Goal: Information Seeking & Learning: Learn about a topic

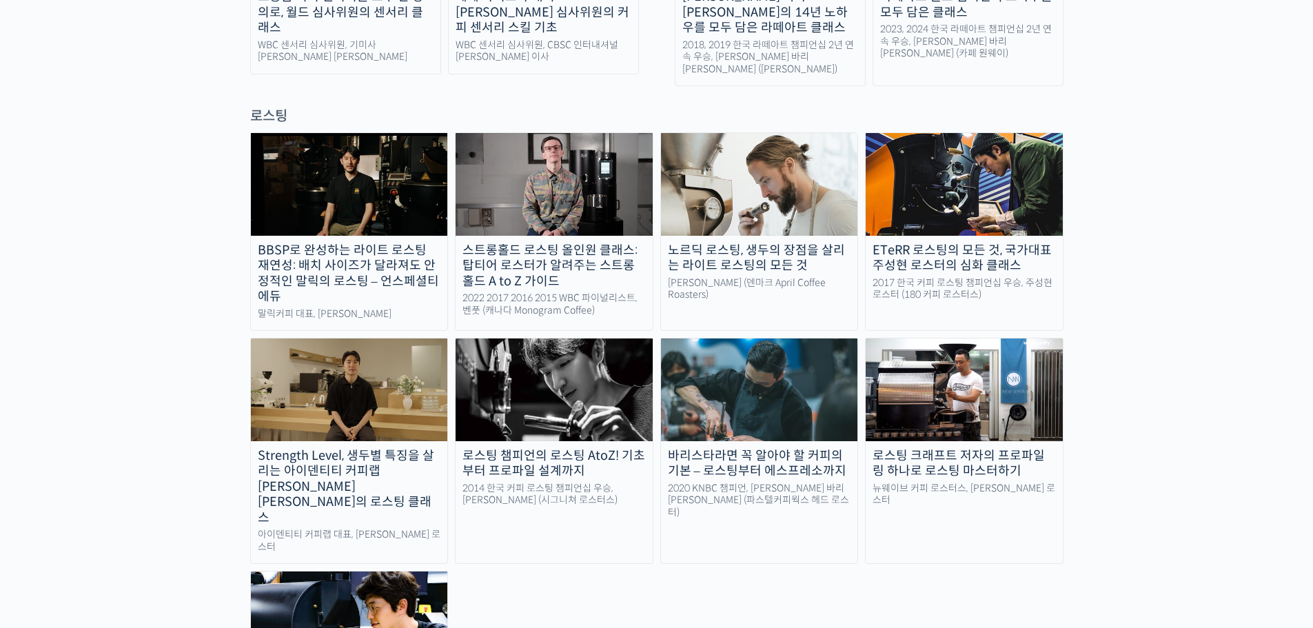
scroll to position [1171, 0]
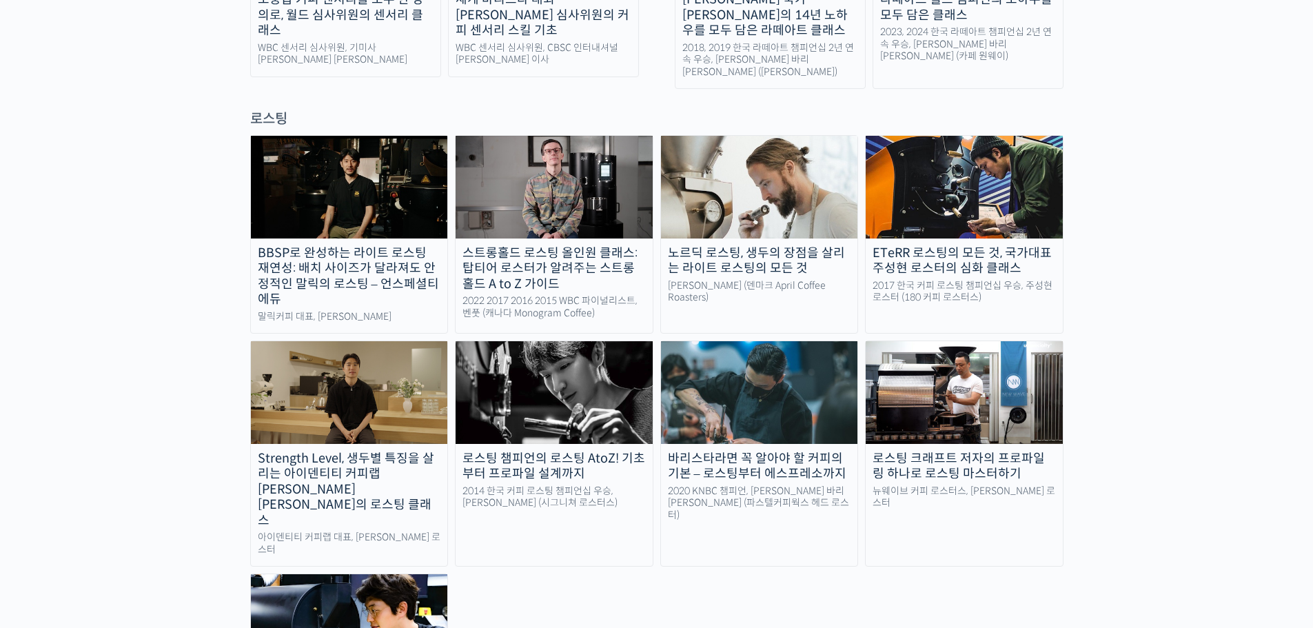
click at [487, 451] on div "로스팅 챔피언의 로스팅 AtoZ! 기초부터 프로파일 설계까지" at bounding box center [553, 466] width 197 height 31
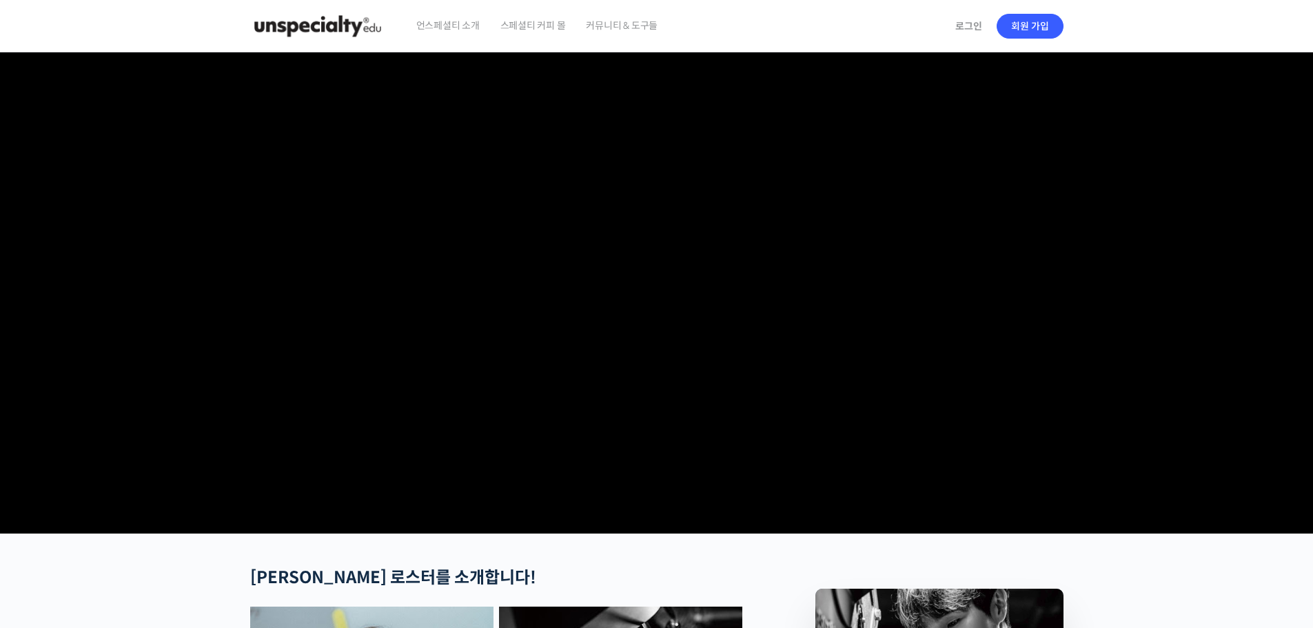
checkbox input "true"
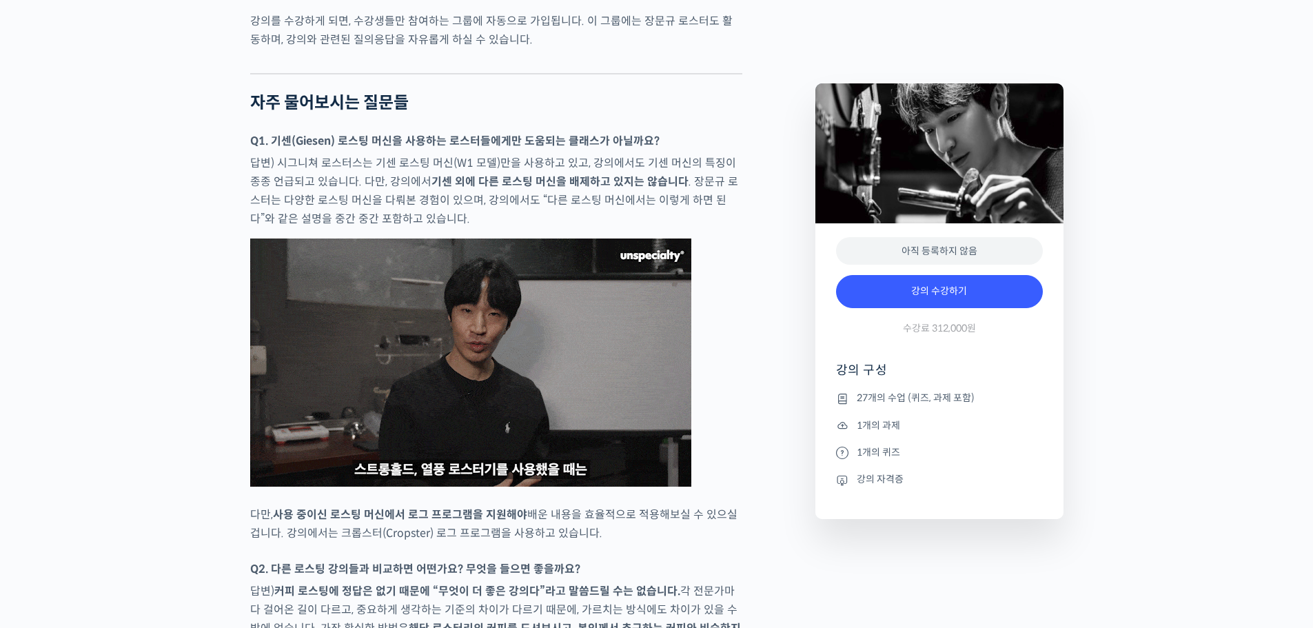
scroll to position [5926, 0]
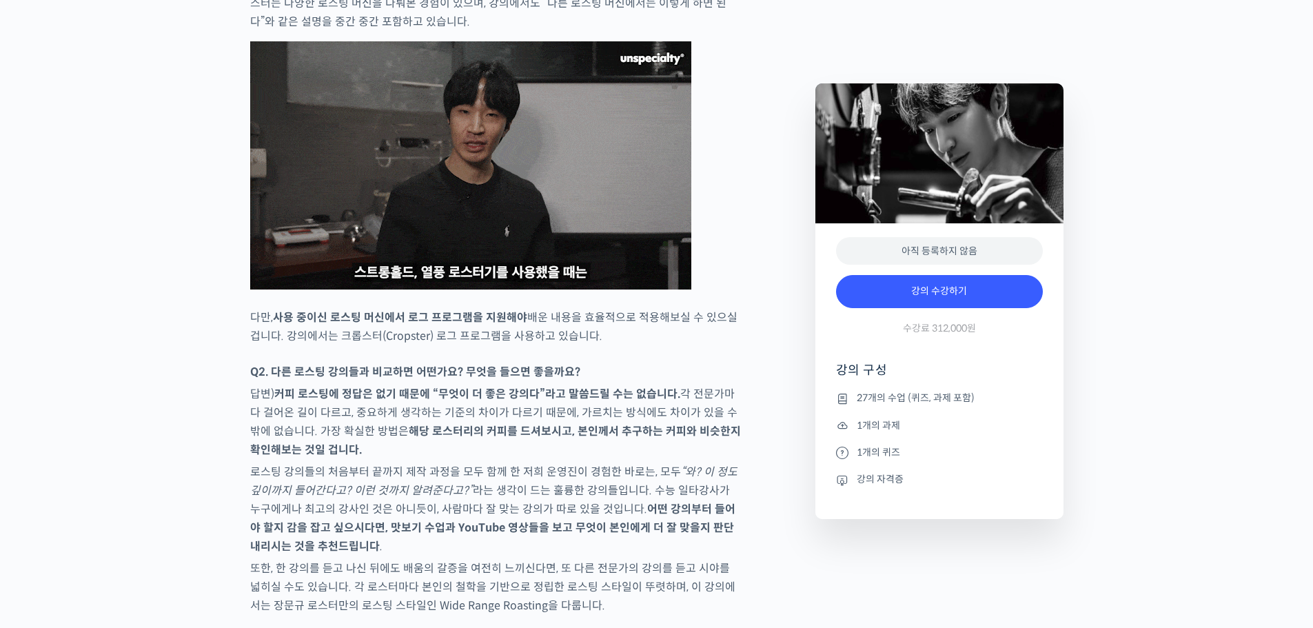
type input "ihs7936410@gmail.com"
drag, startPoint x: 176, startPoint y: 377, endPoint x: 111, endPoint y: 367, distance: 65.5
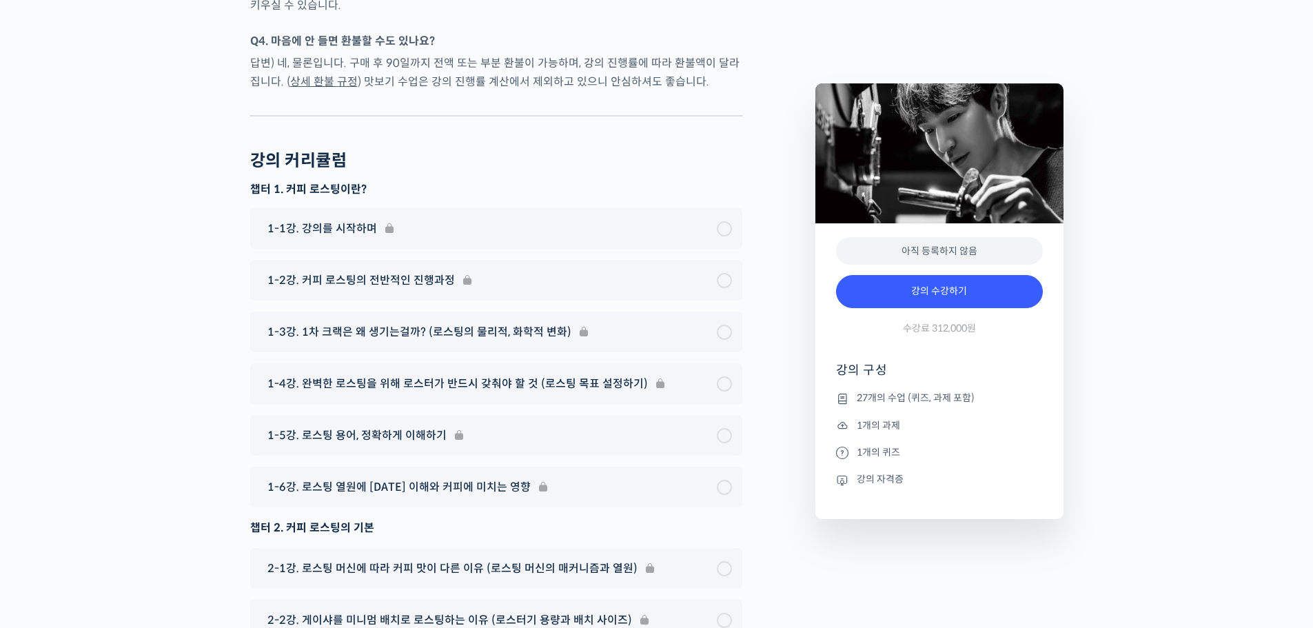
scroll to position [6597, 0]
